Goal: Obtain resource: Download file/media

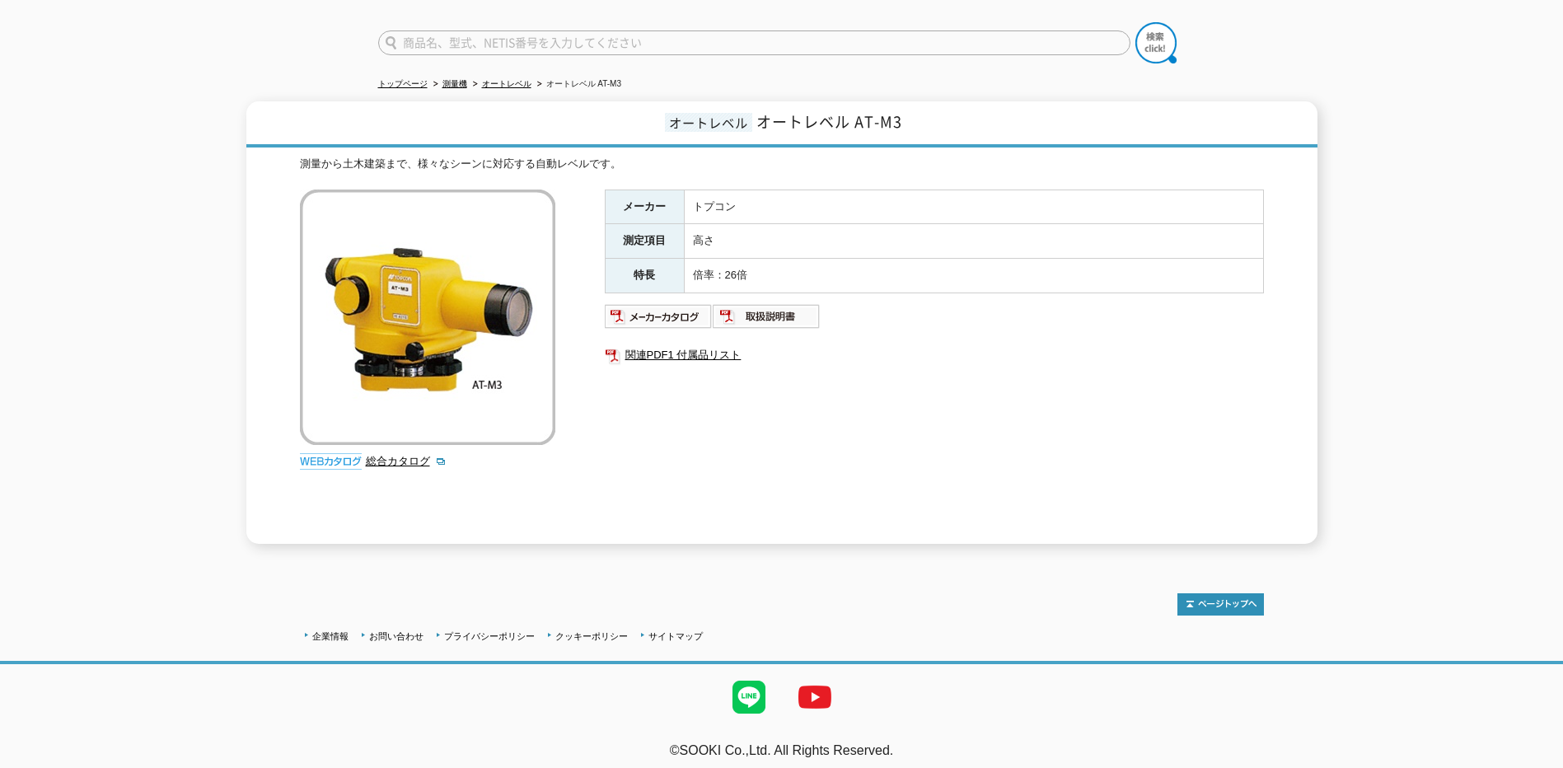
scroll to position [91, 0]
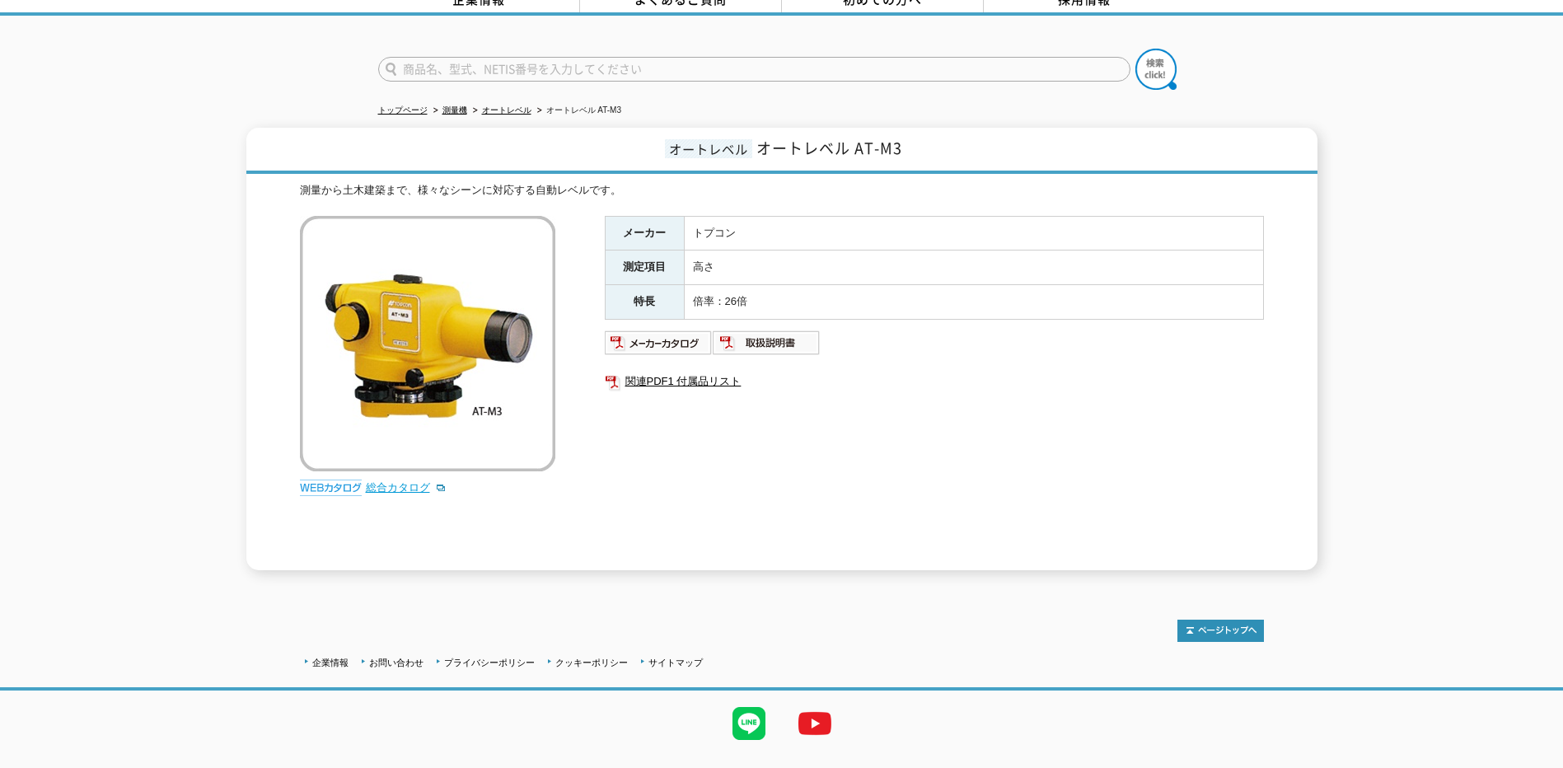
click at [380, 481] on link "総合カタログ" at bounding box center [406, 487] width 81 height 12
click at [650, 371] on link "関連PDF1 付属品リスト" at bounding box center [934, 381] width 659 height 21
click at [663, 338] on img at bounding box center [659, 343] width 108 height 26
click at [789, 330] on img at bounding box center [767, 343] width 108 height 26
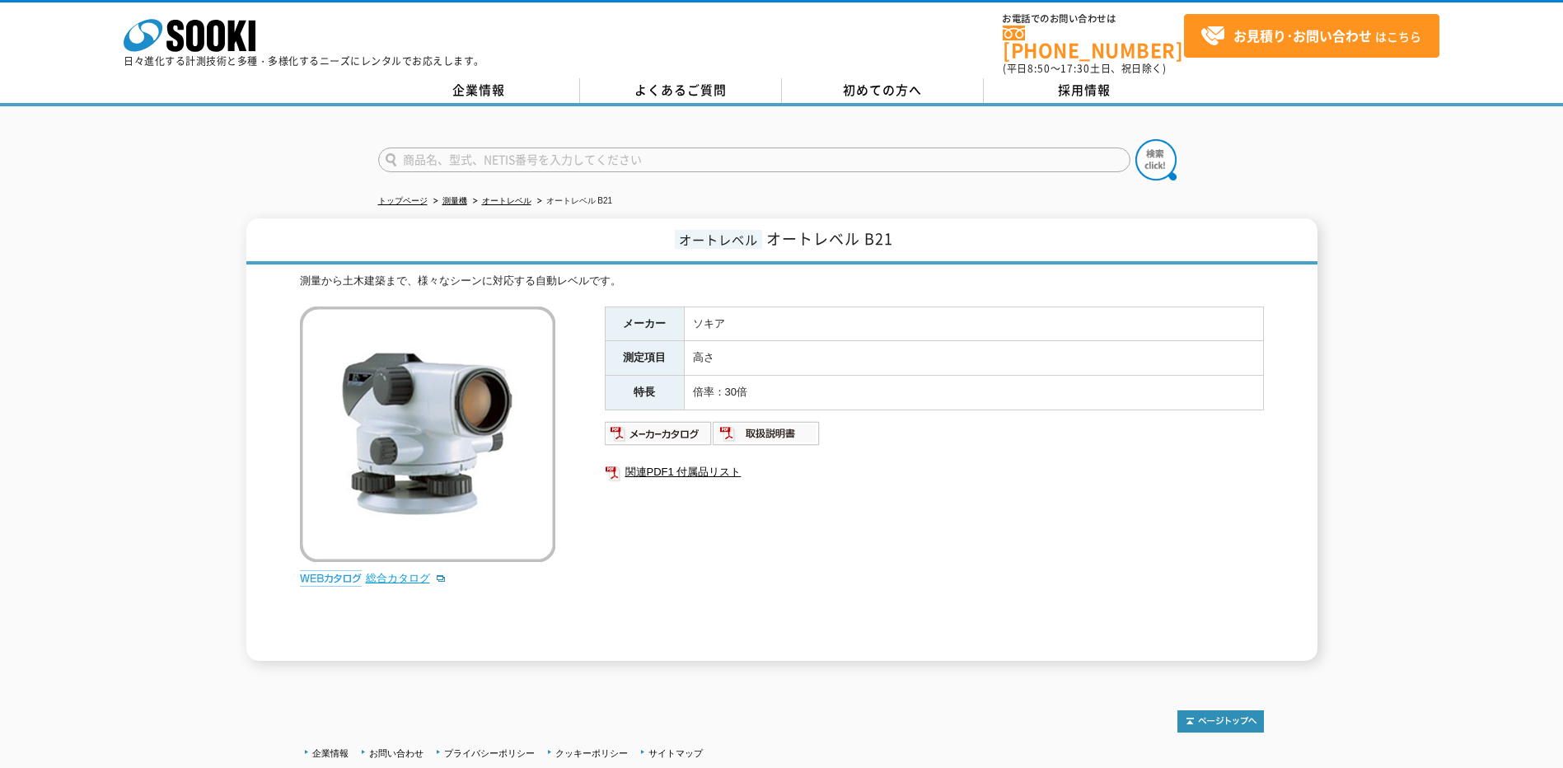
click at [382, 572] on link "総合カタログ" at bounding box center [406, 578] width 81 height 12
click at [682, 461] on link "関連PDF1 付属品リスト" at bounding box center [934, 471] width 659 height 21
click at [643, 420] on img at bounding box center [659, 433] width 108 height 26
click at [746, 423] on img at bounding box center [767, 433] width 108 height 26
